Goal: Task Accomplishment & Management: Complete application form

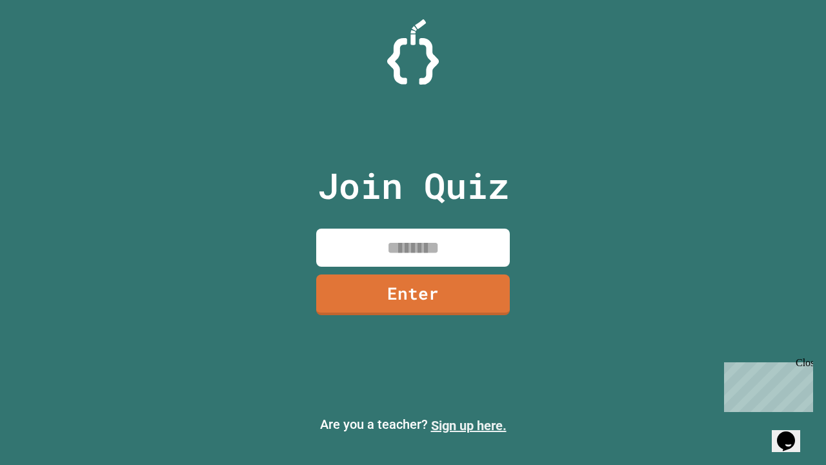
click at [469, 425] on link "Sign up here." at bounding box center [469, 425] width 76 height 15
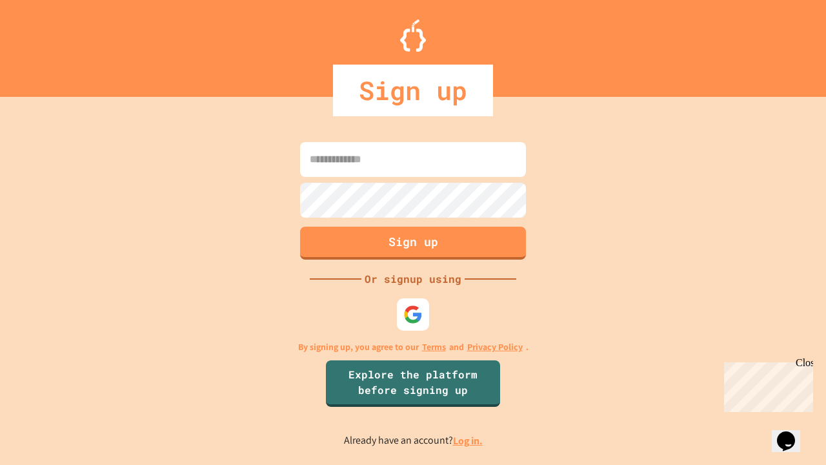
click at [469, 440] on link "Log in." at bounding box center [468, 441] width 30 height 14
